Goal: Transaction & Acquisition: Book appointment/travel/reservation

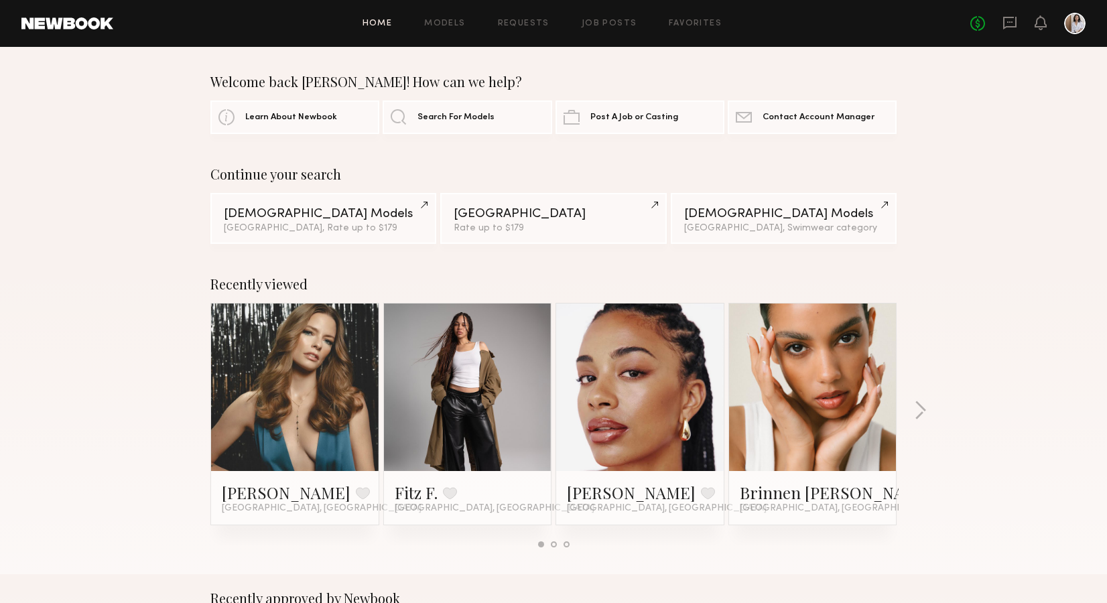
scroll to position [104, 0]
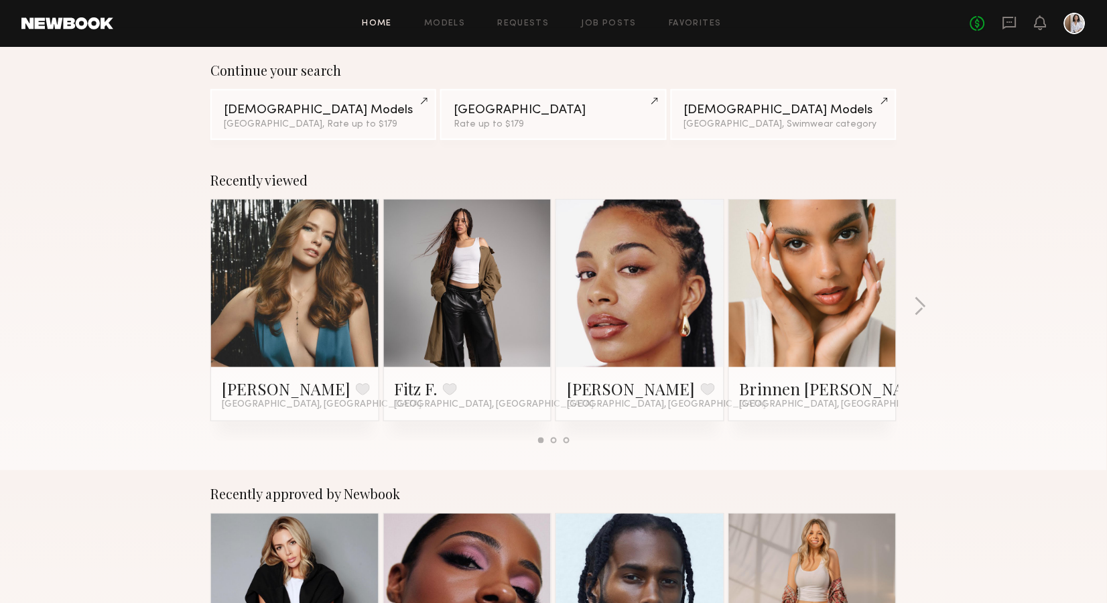
click at [463, 309] on link at bounding box center [468, 283] width 82 height 167
click at [794, 275] on link at bounding box center [813, 283] width 82 height 167
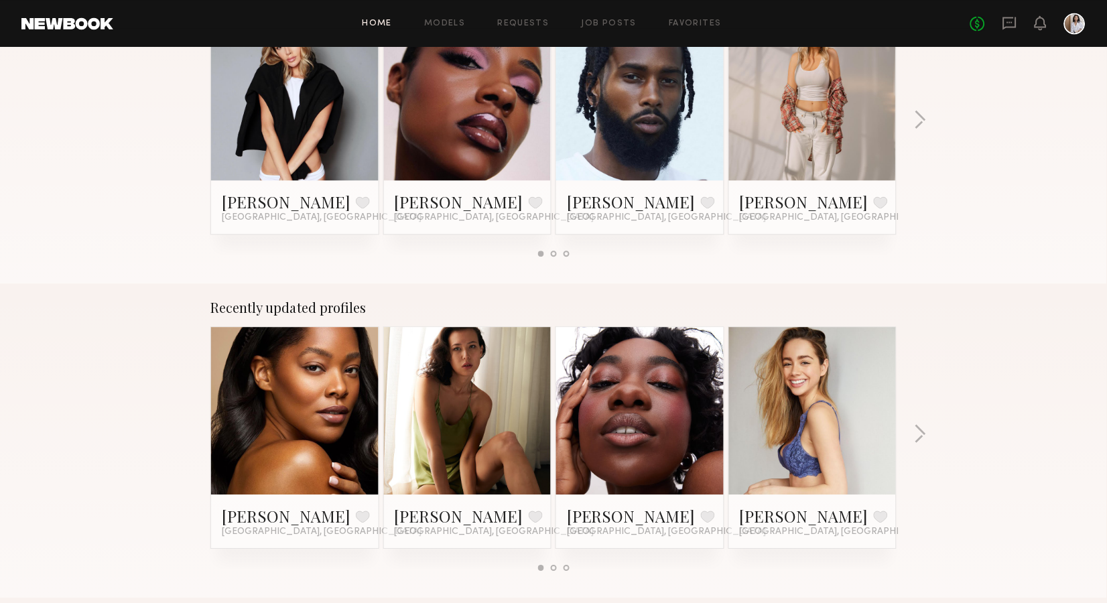
scroll to position [609, 0]
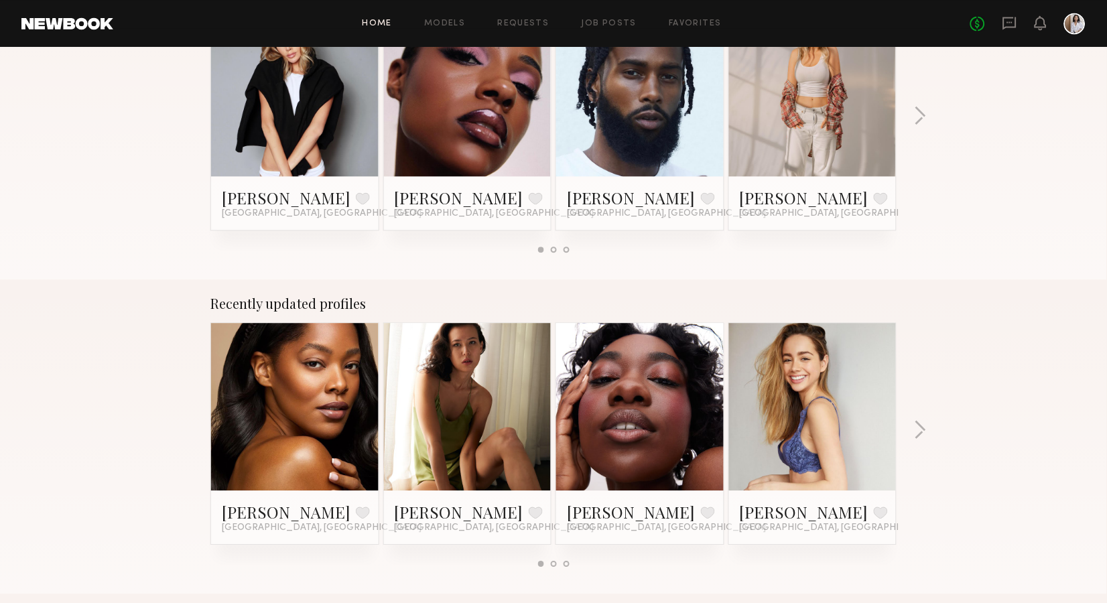
click at [609, 0] on header "Home Models Requests Job Posts Favorites Sign Out No fees up to $5,000" at bounding box center [553, 23] width 1107 height 47
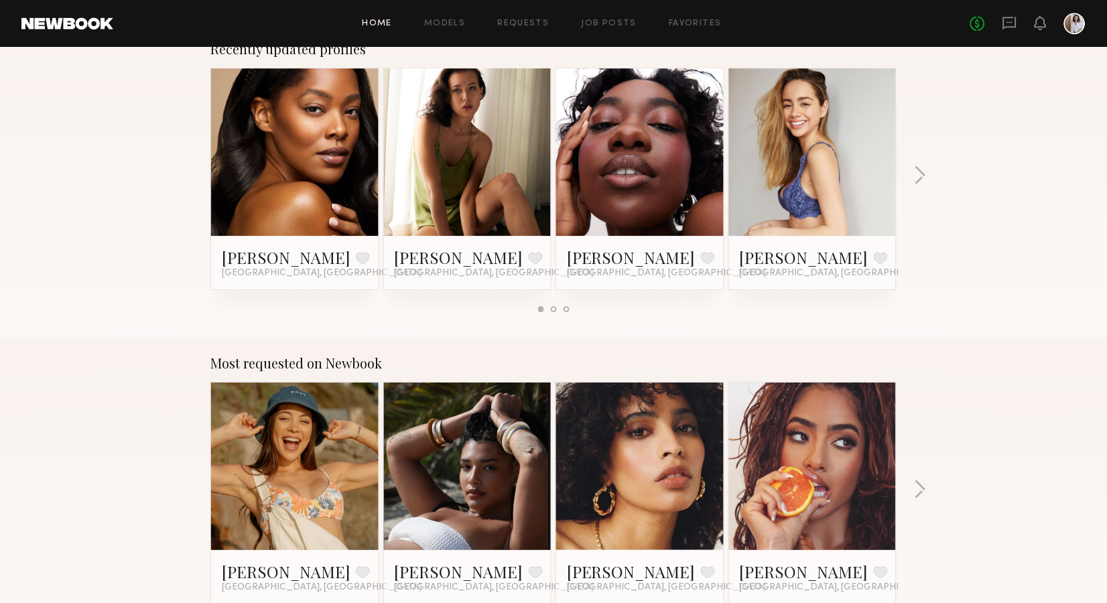
scroll to position [854, 0]
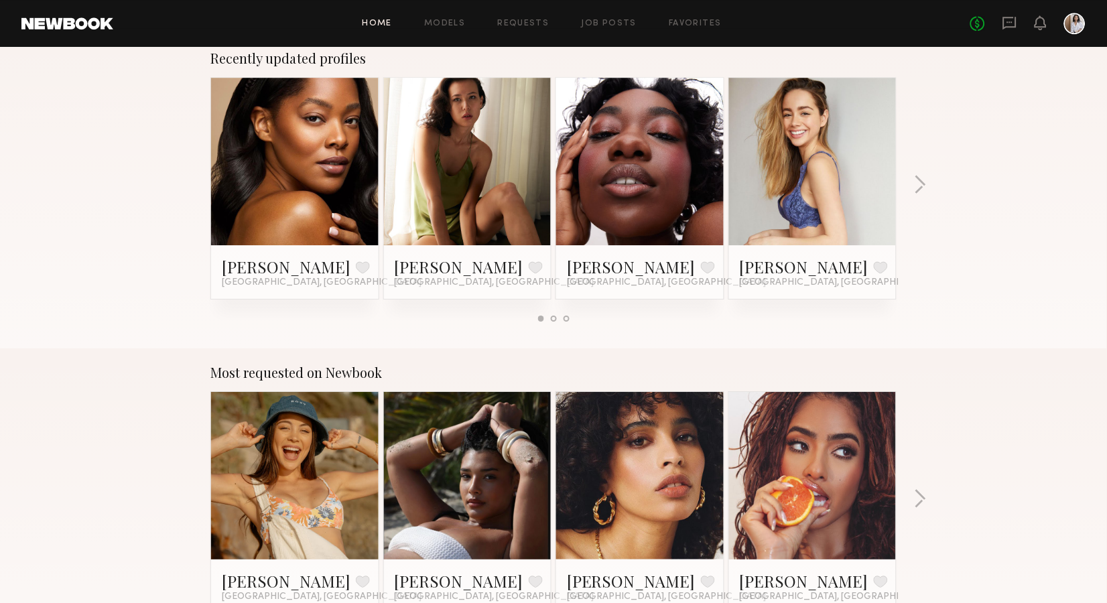
click at [1102, 213] on div "Recently updated profiles Brandi N. Favorite Los Angeles, CA Mari A. Favorite L…" at bounding box center [553, 191] width 1107 height 314
click at [1050, 185] on div "Recently updated profiles Brandi N. Favorite Los Angeles, CA Mari A. Favorite L…" at bounding box center [553, 191] width 1107 height 314
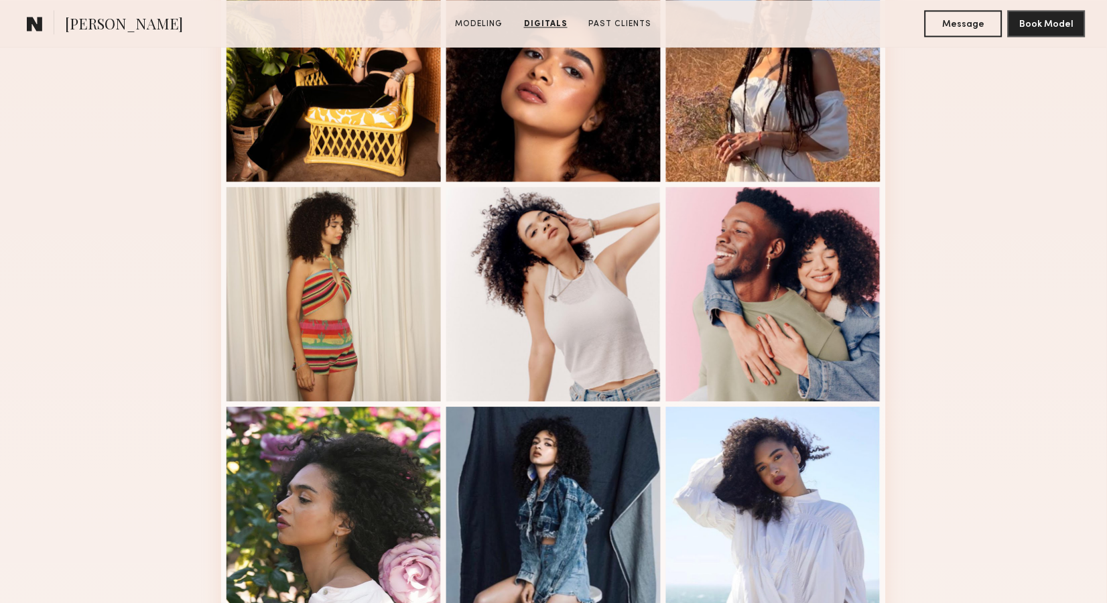
scroll to position [500, 0]
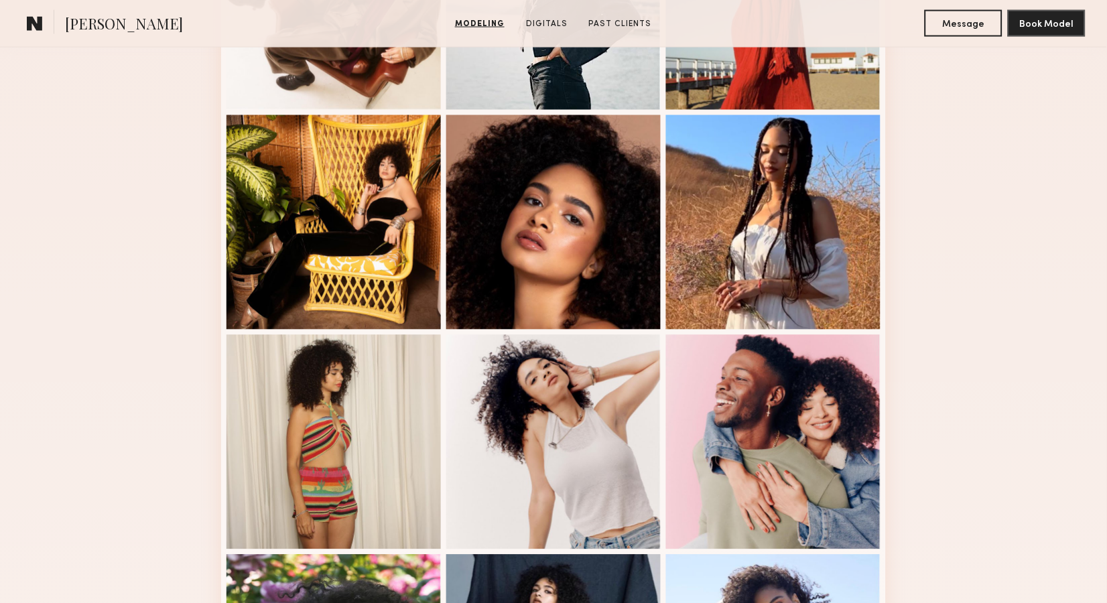
click at [372, 0] on section "Kaija S. Modeling Digitals Past Clients Message Book Model" at bounding box center [553, 24] width 1107 height 48
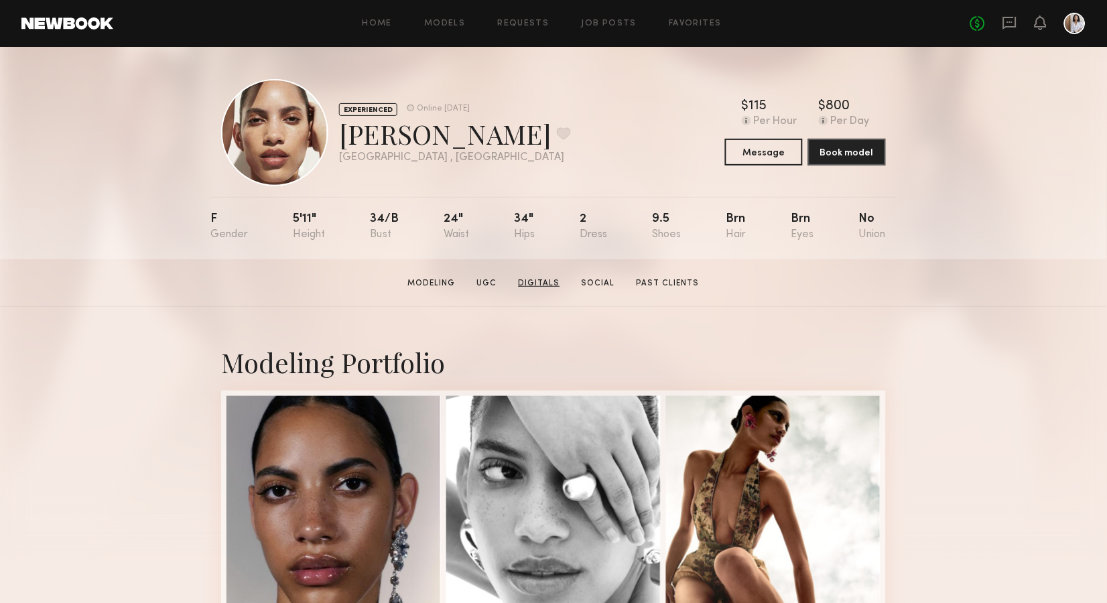
click at [529, 280] on link "Digitals" at bounding box center [539, 283] width 52 height 12
click at [443, 280] on link "Modeling" at bounding box center [432, 283] width 58 height 12
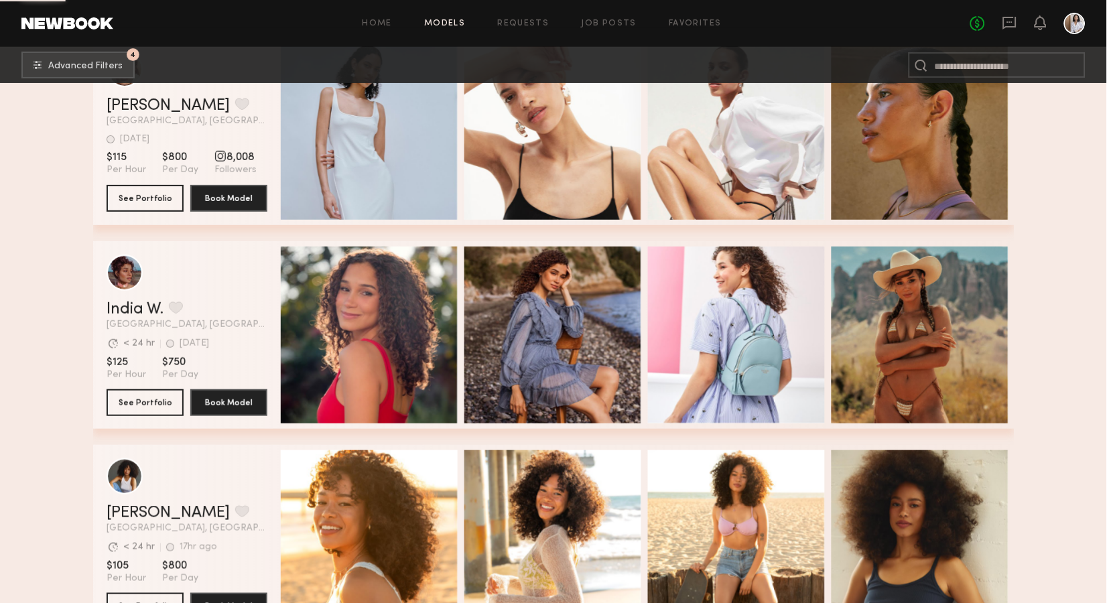
scroll to position [14471, 0]
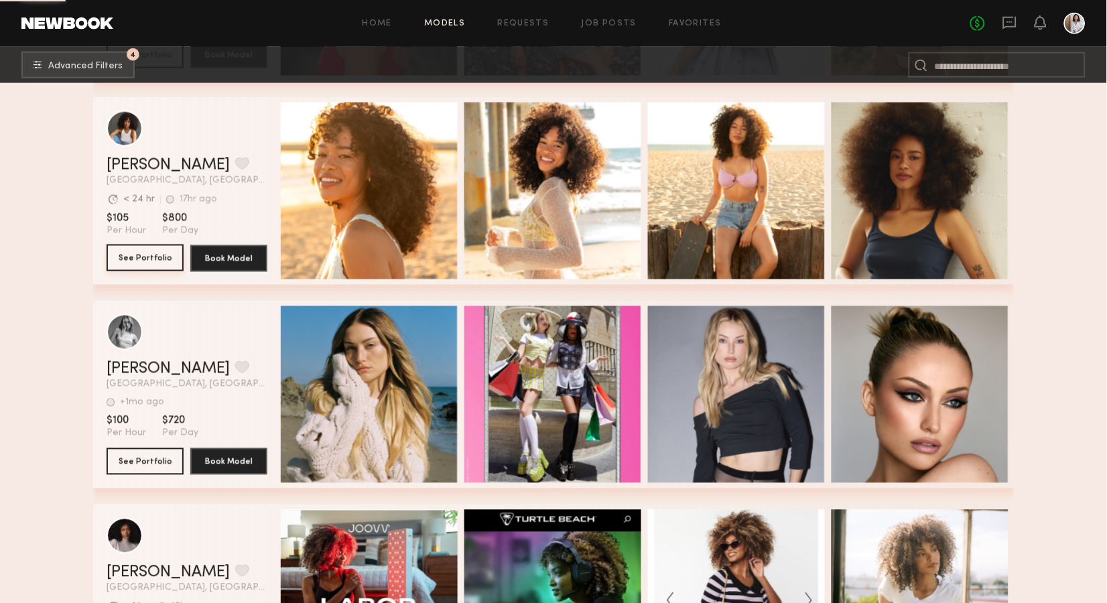
click at [163, 254] on button "See Portfolio" at bounding box center [145, 258] width 77 height 27
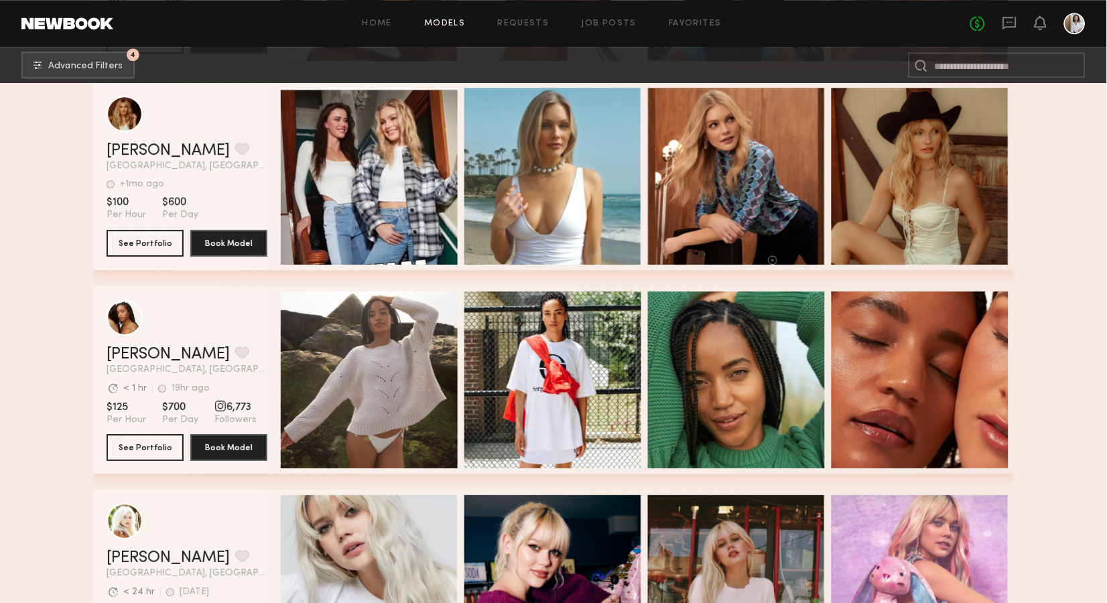
scroll to position [17330, 0]
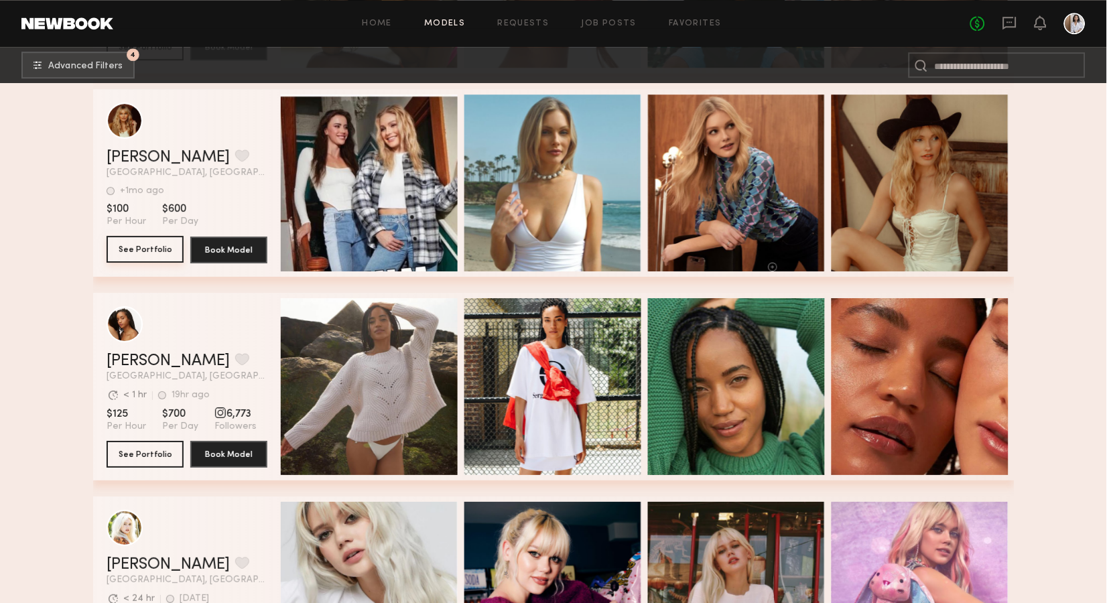
click at [150, 253] on button "See Portfolio" at bounding box center [145, 249] width 77 height 27
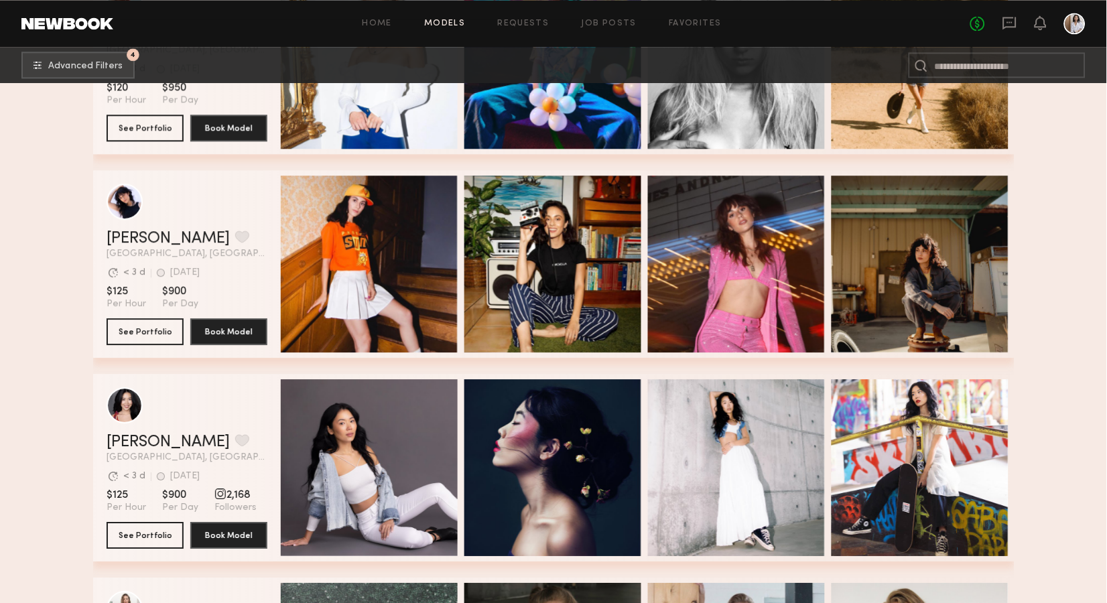
scroll to position [20737, 0]
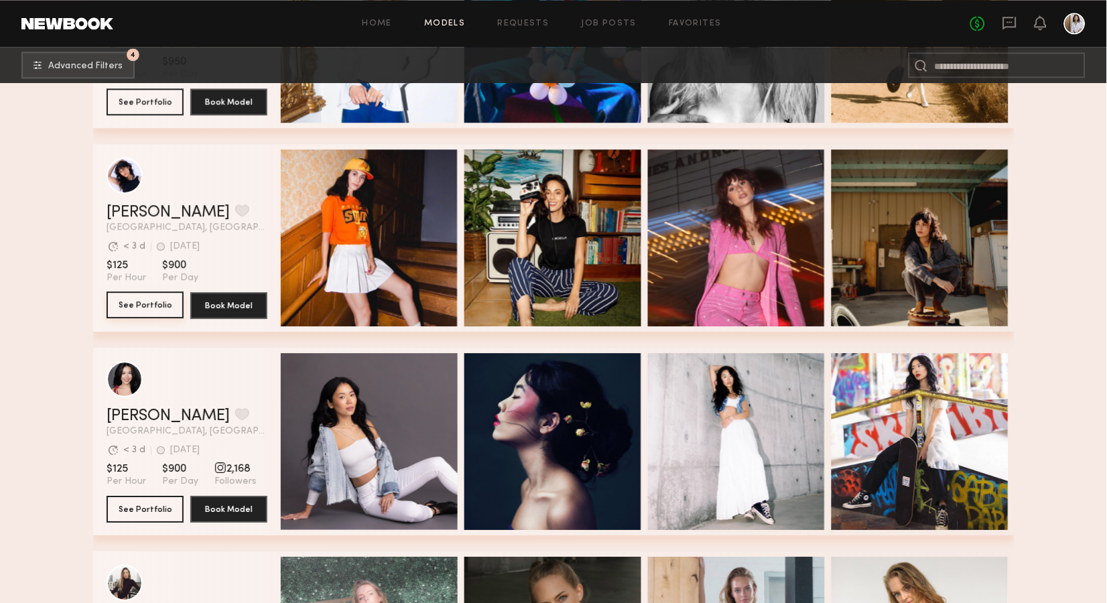
click at [154, 297] on button "See Portfolio" at bounding box center [145, 304] width 77 height 27
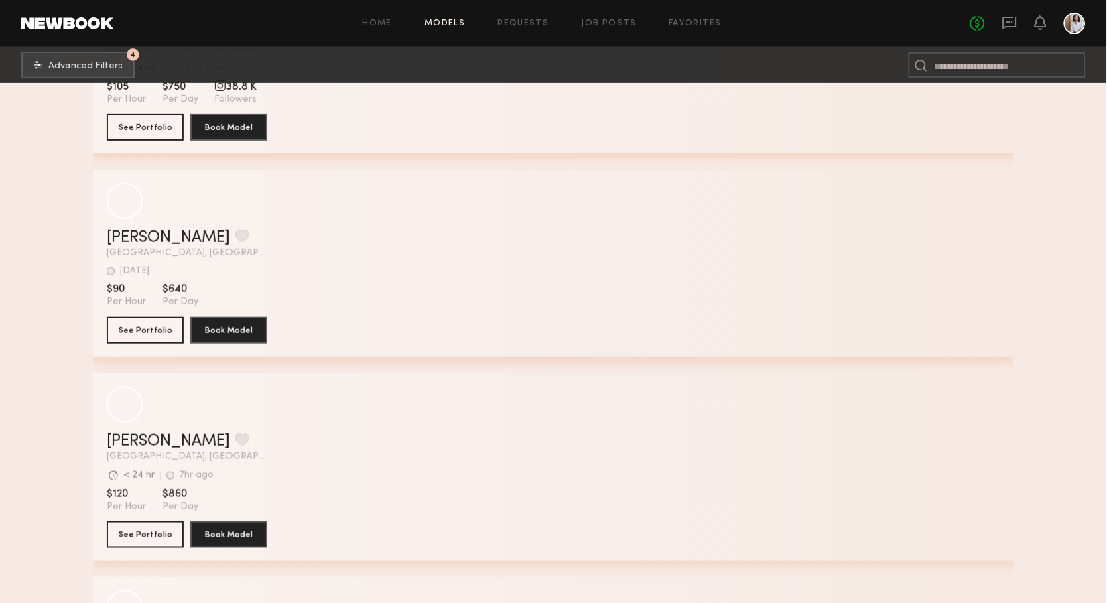
scroll to position [29452, 0]
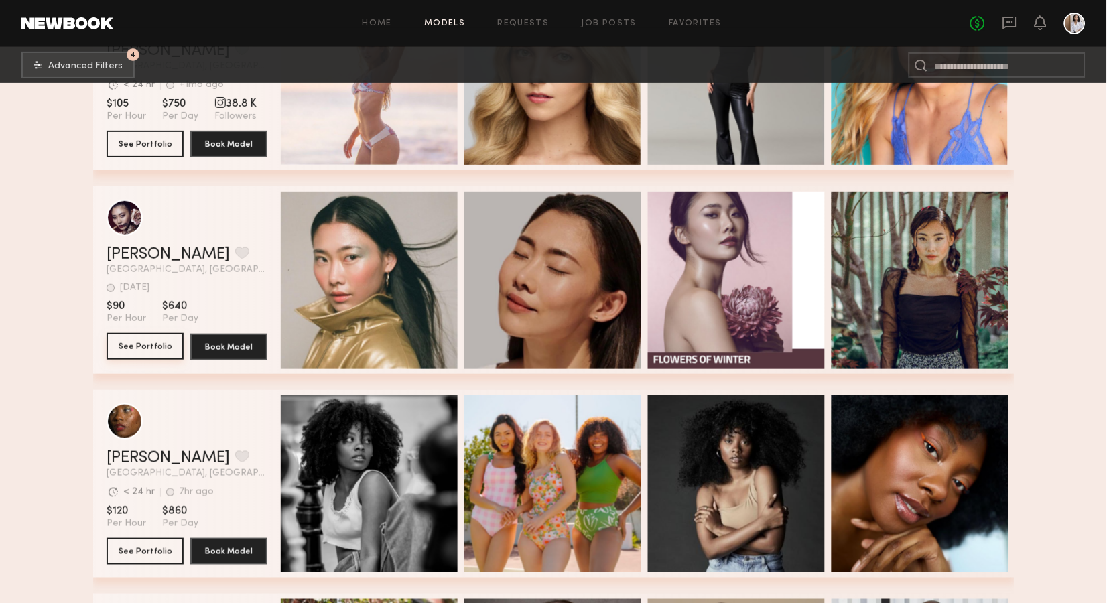
click at [137, 342] on button "See Portfolio" at bounding box center [145, 346] width 77 height 27
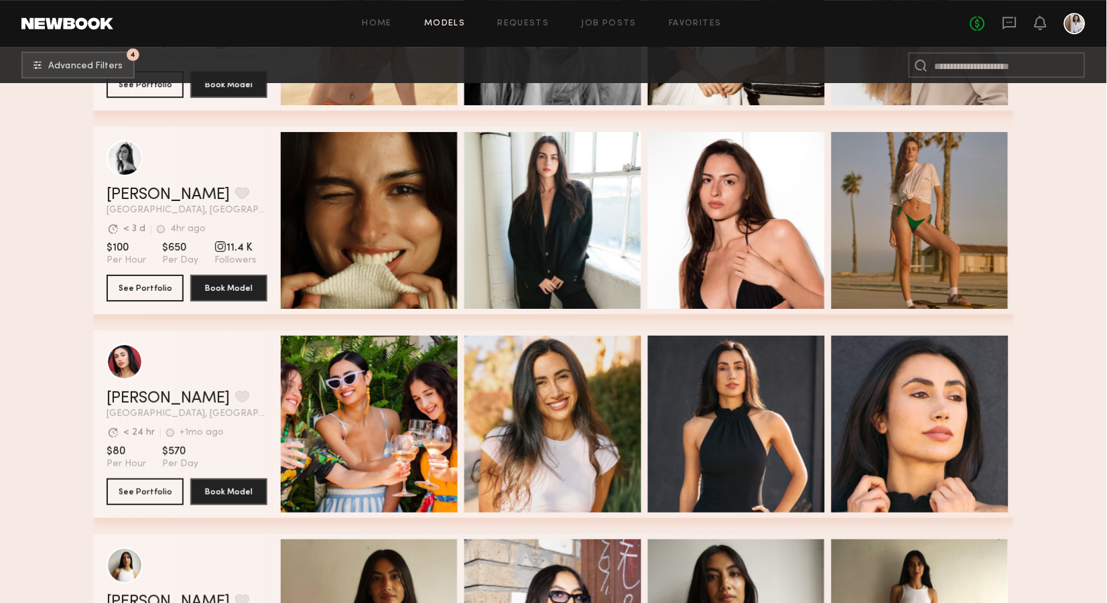
scroll to position [32771, 0]
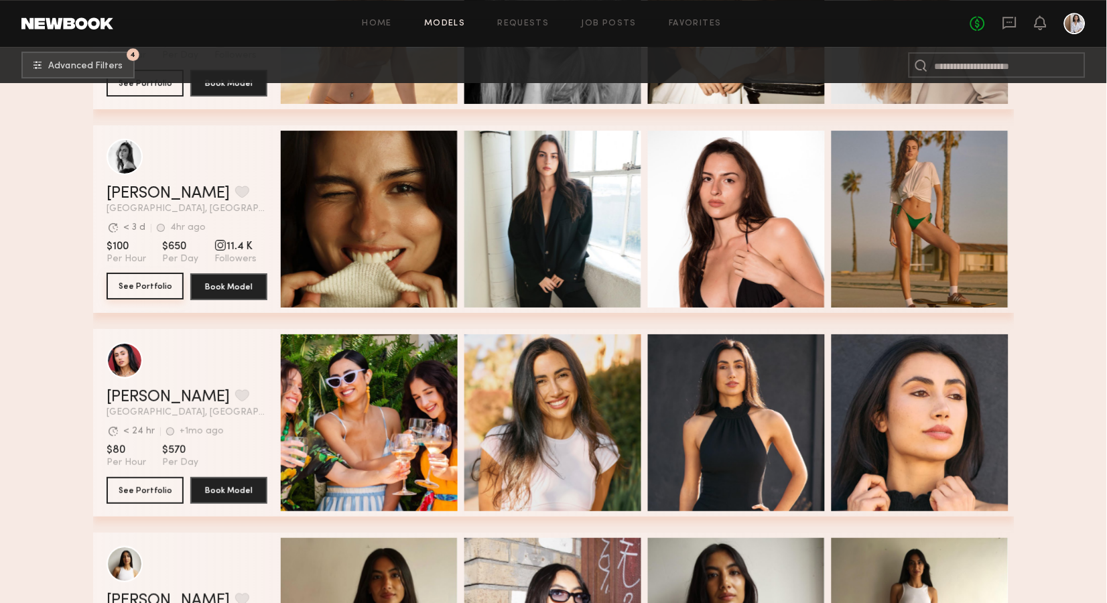
click at [163, 281] on button "See Portfolio" at bounding box center [145, 286] width 77 height 27
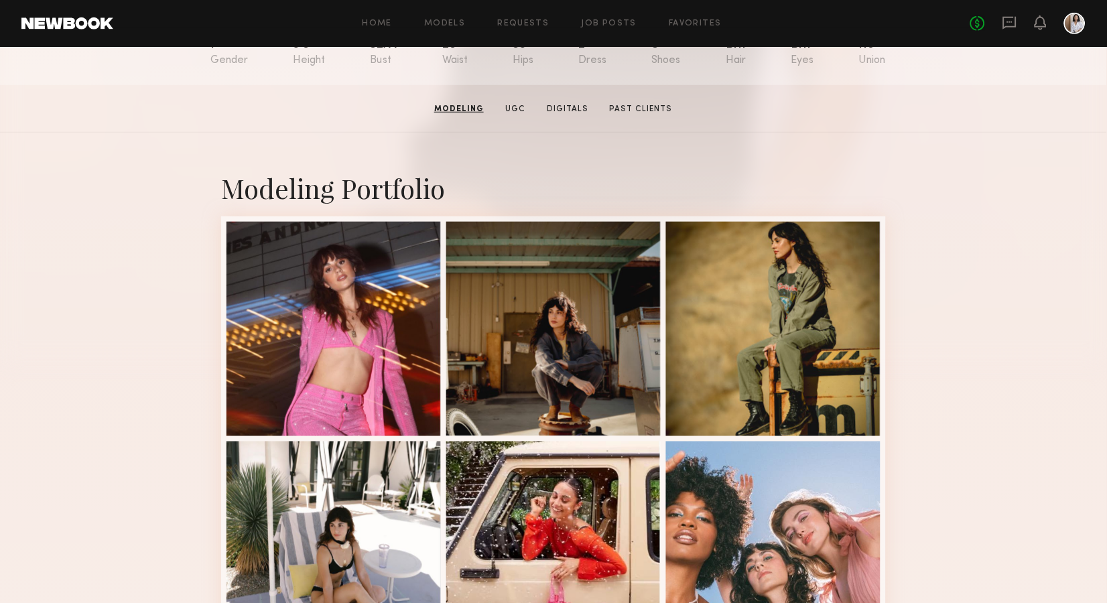
scroll to position [169, 0]
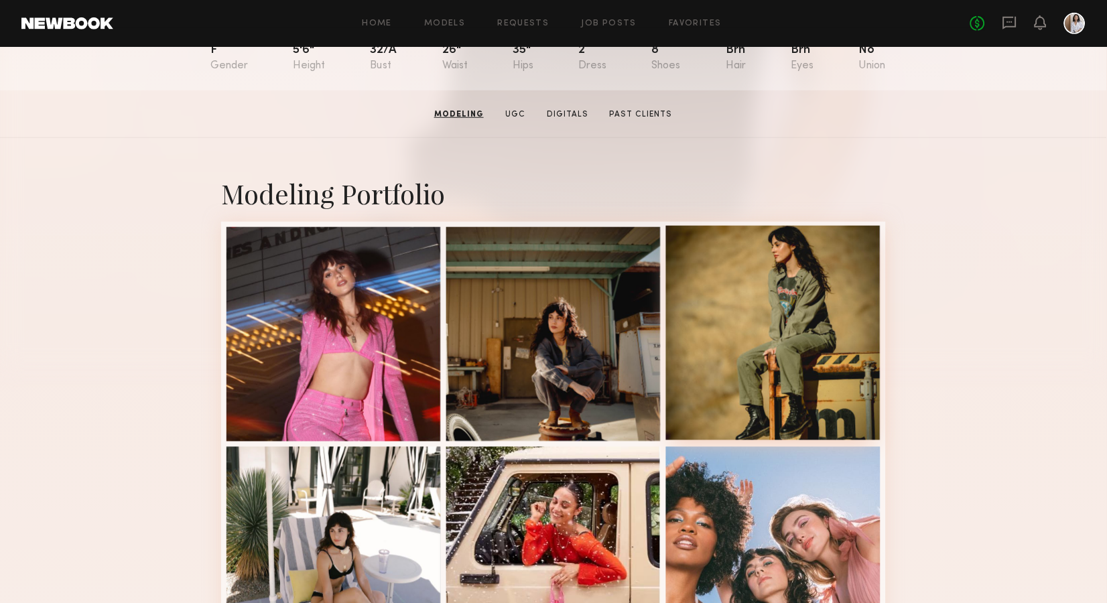
click at [859, 269] on div at bounding box center [773, 333] width 214 height 214
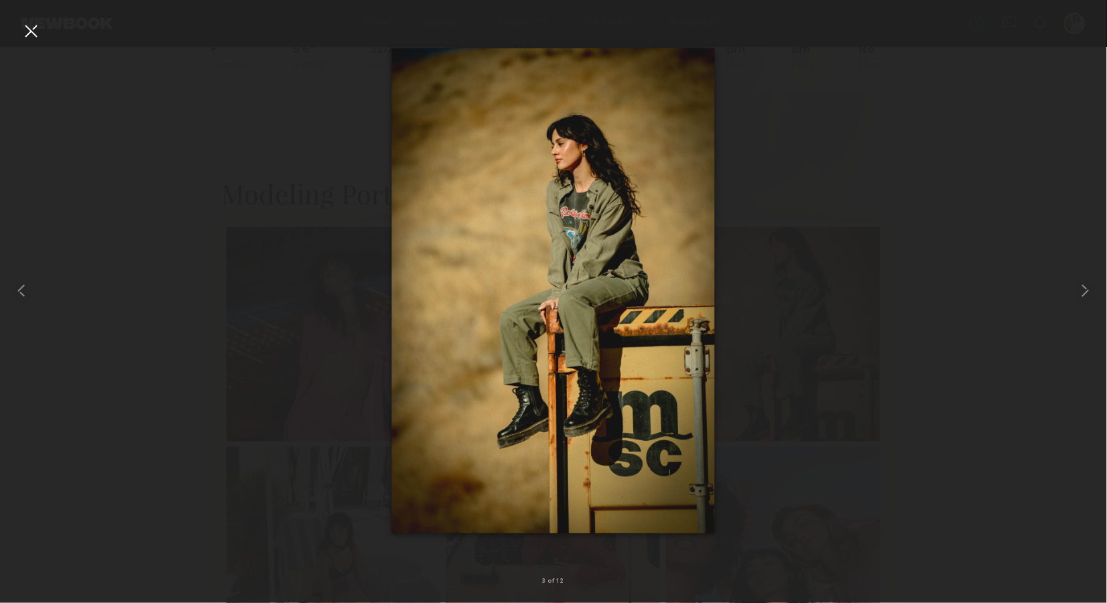
click at [23, 29] on div at bounding box center [30, 30] width 21 height 21
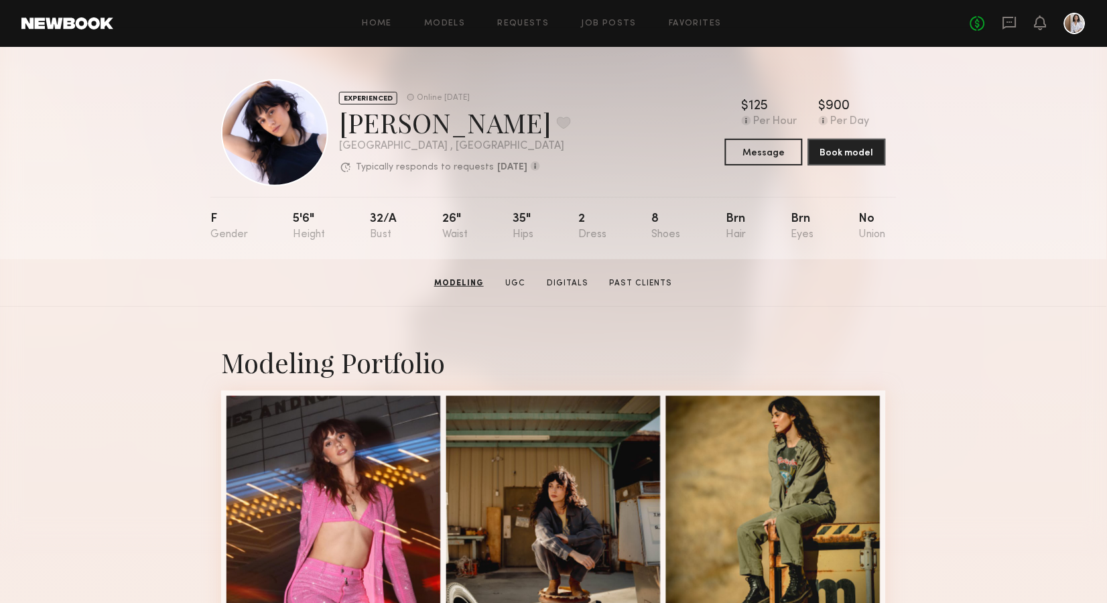
scroll to position [0, 0]
click at [520, 278] on link "UGC" at bounding box center [514, 283] width 31 height 12
click at [471, 281] on link "Modeling" at bounding box center [459, 283] width 58 height 12
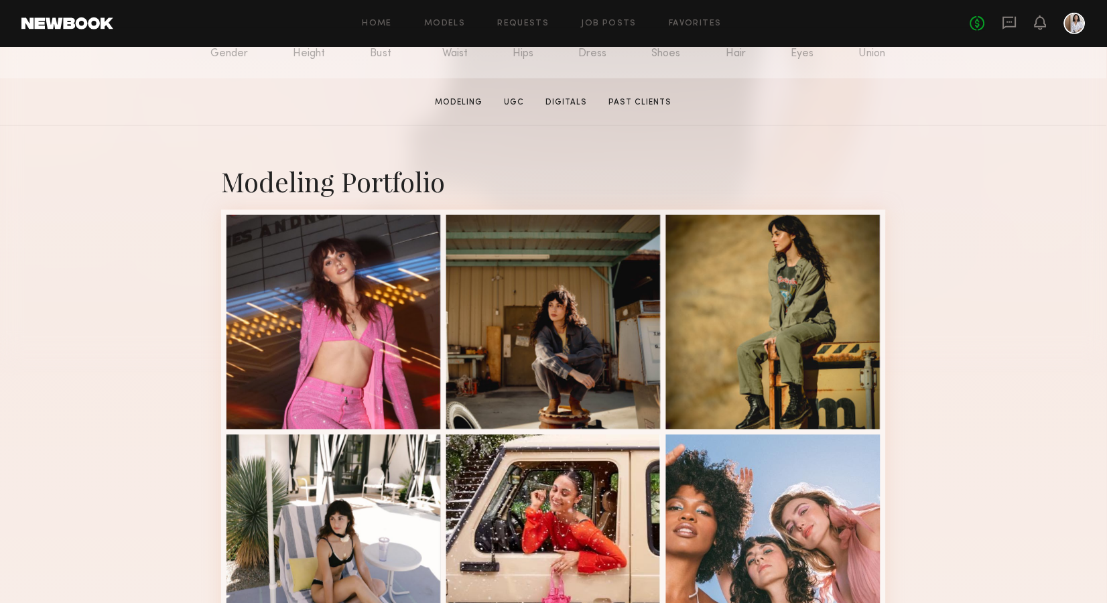
scroll to position [225, 0]
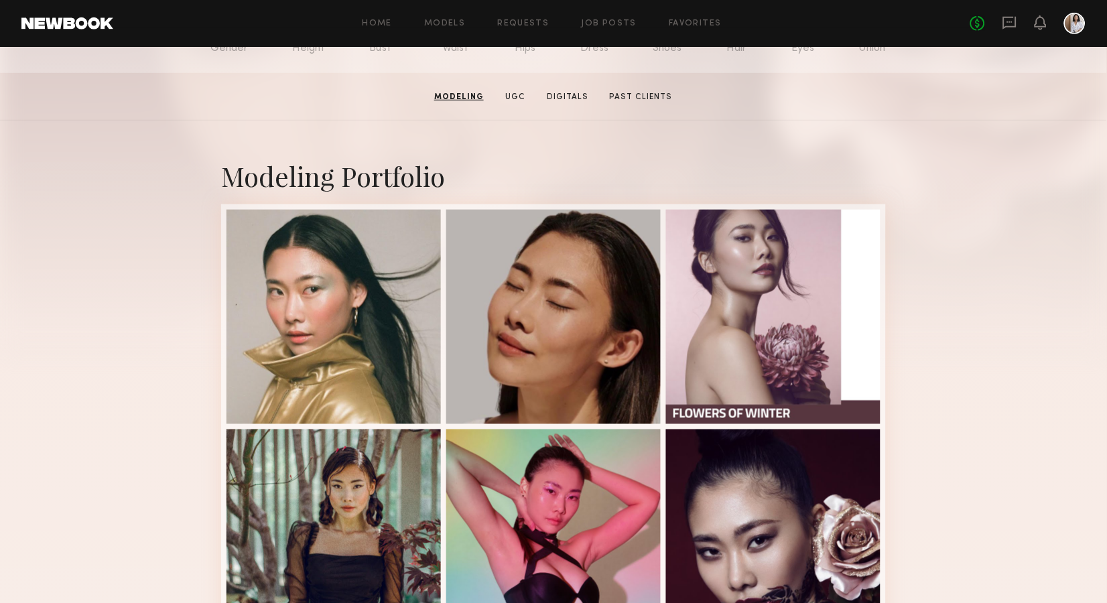
scroll to position [190, 0]
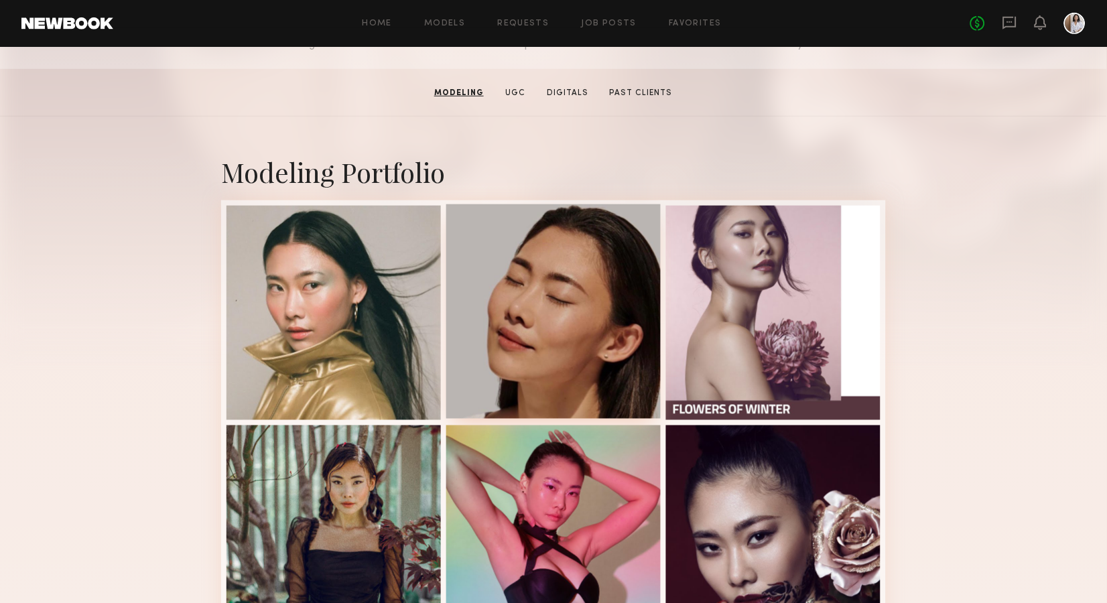
click at [561, 293] on div at bounding box center [553, 311] width 214 height 214
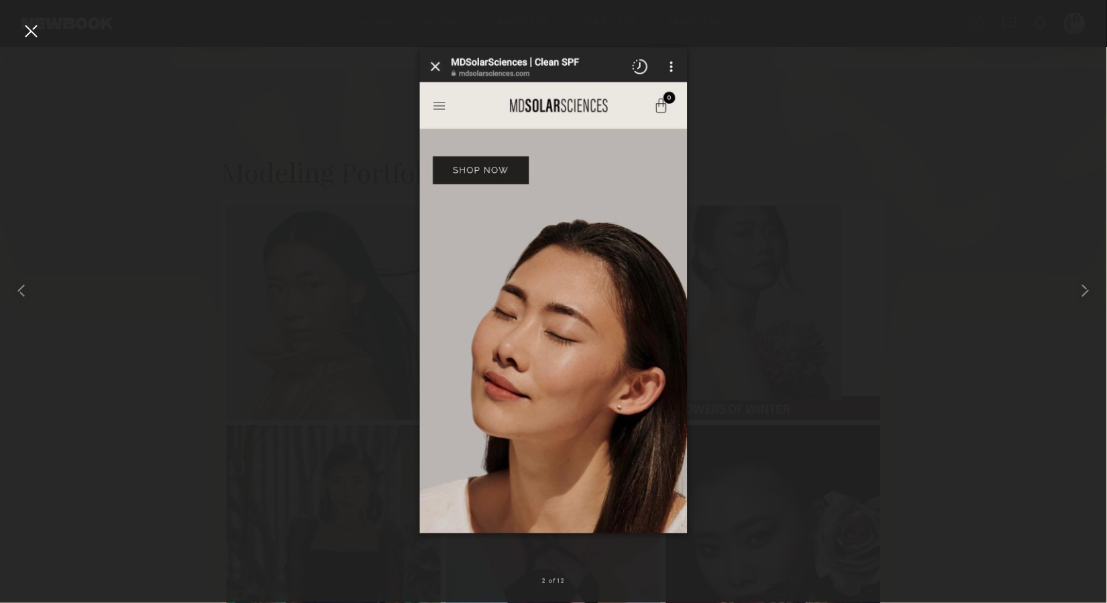
click at [32, 32] on div at bounding box center [30, 30] width 21 height 21
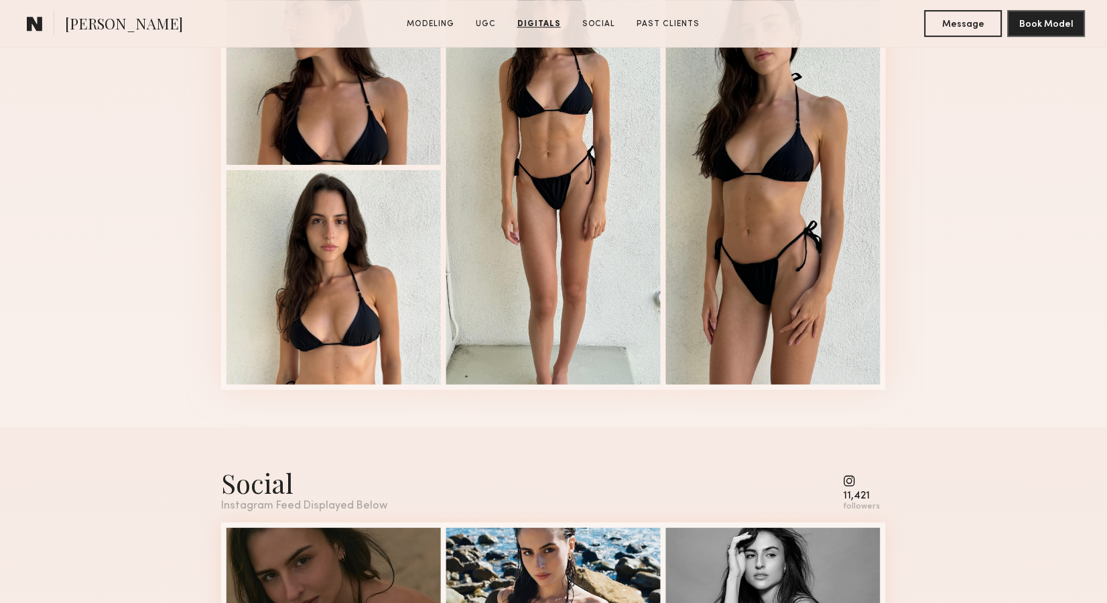
scroll to position [2148, 0]
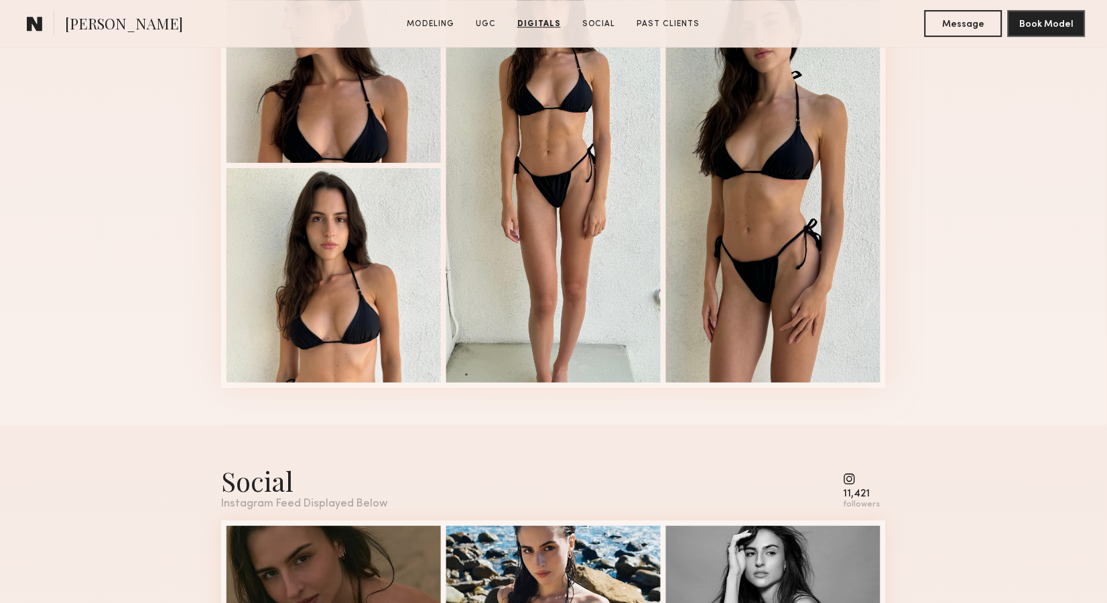
click at [859, 480] on common-icon at bounding box center [861, 479] width 37 height 12
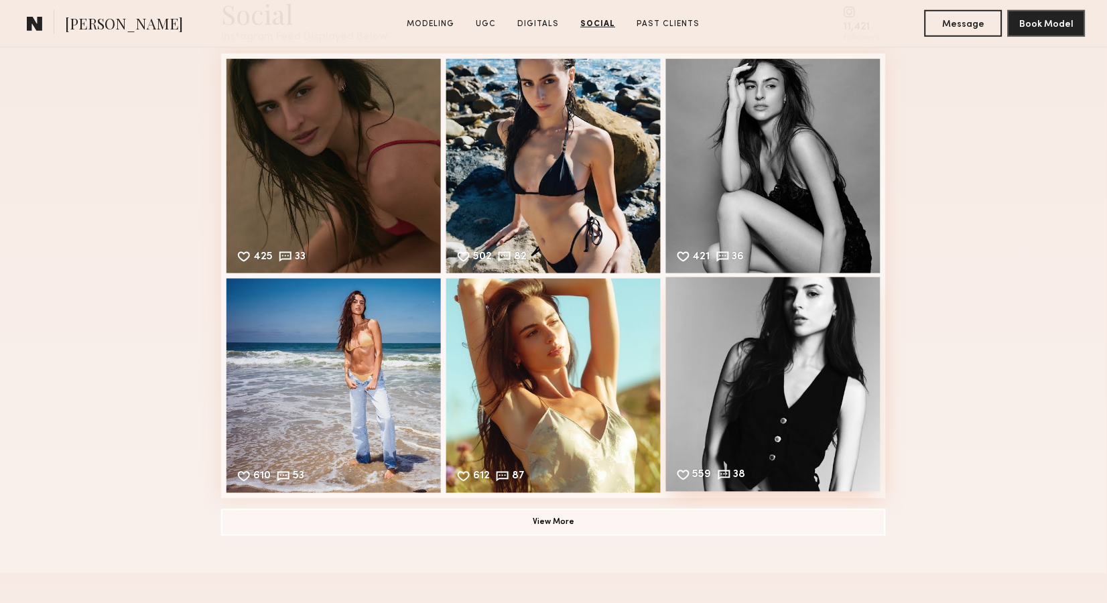
scroll to position [2617, 0]
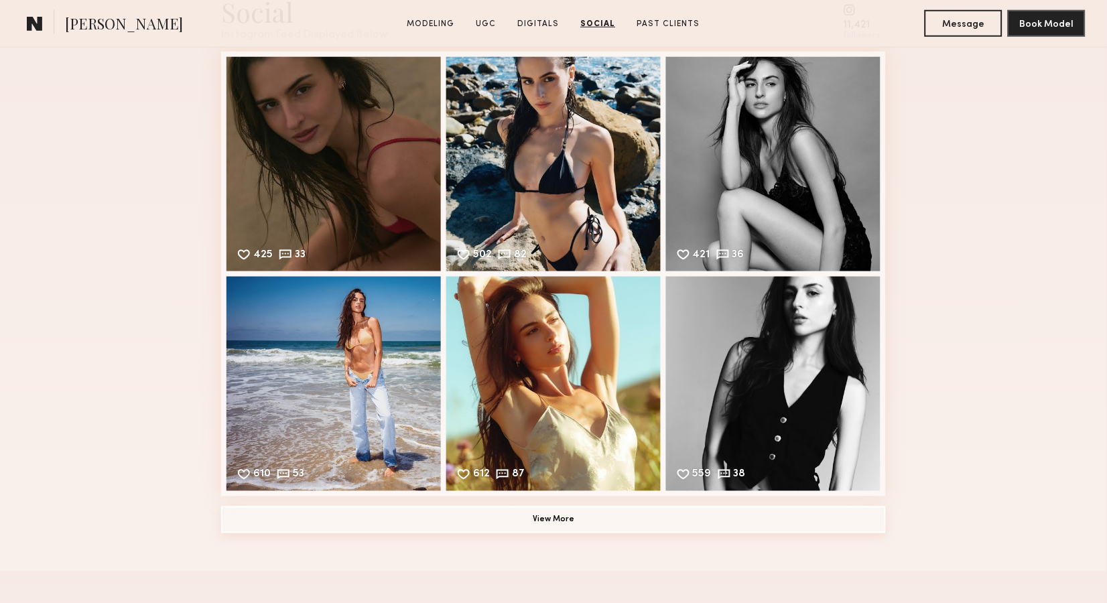
click at [577, 521] on button "View More" at bounding box center [553, 519] width 665 height 27
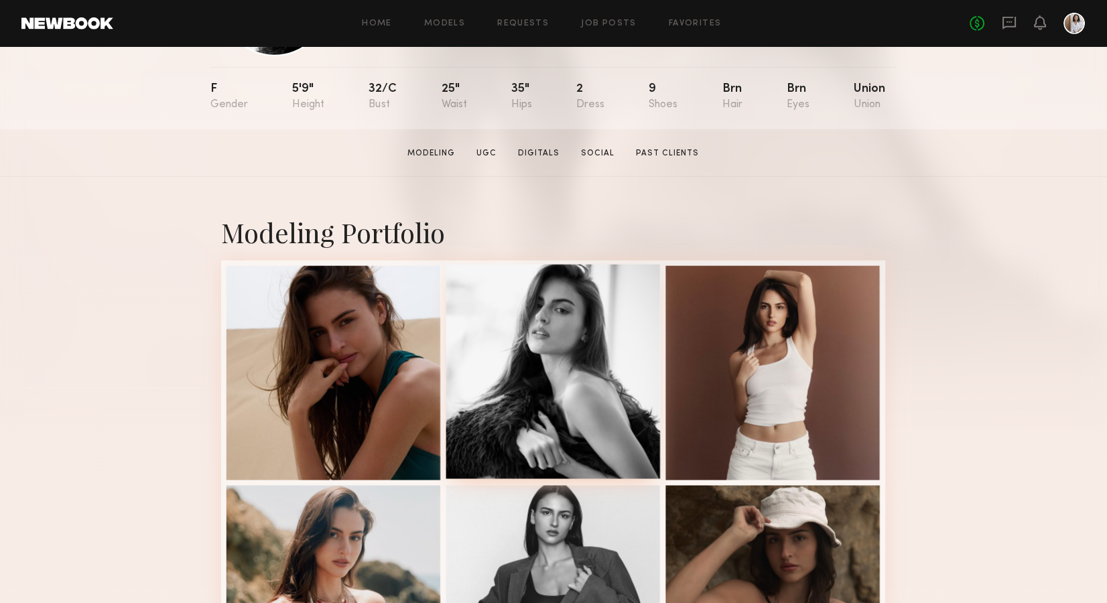
scroll to position [131, 0]
